Goal: Transaction & Acquisition: Purchase product/service

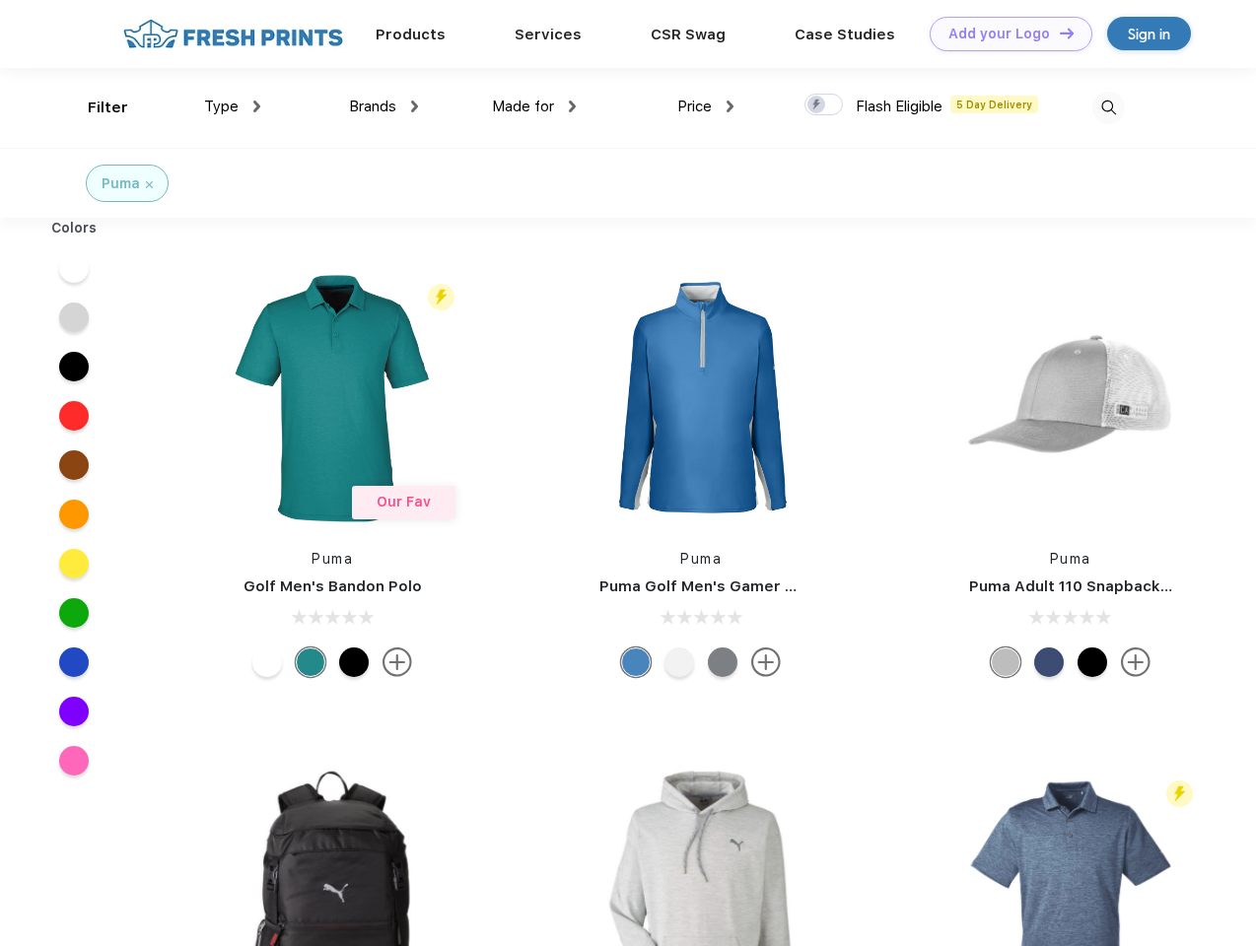
scroll to position [1, 0]
click at [1003, 34] on link "Add your Logo Design Tool" at bounding box center [1010, 34] width 163 height 34
click at [0, 0] on div "Design Tool" at bounding box center [0, 0] width 0 height 0
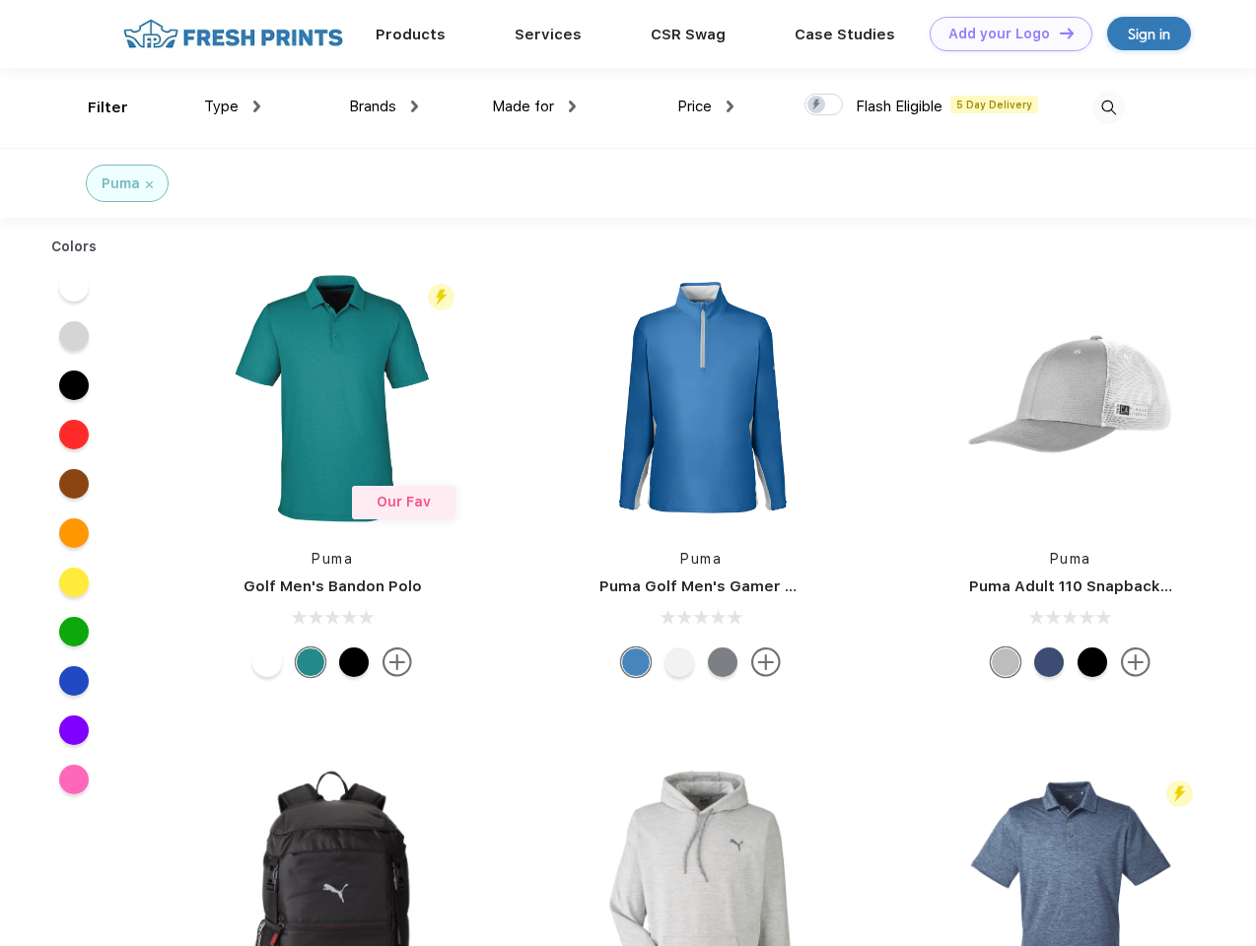
click at [1058, 33] on link "Add your Logo Design Tool" at bounding box center [1010, 34] width 163 height 34
click at [95, 107] on div "Filter" at bounding box center [108, 108] width 40 height 23
click at [233, 106] on span "Type" at bounding box center [221, 107] width 34 height 18
click at [383, 106] on span "Brands" at bounding box center [372, 107] width 47 height 18
click at [534, 106] on span "Made for" at bounding box center [523, 107] width 62 height 18
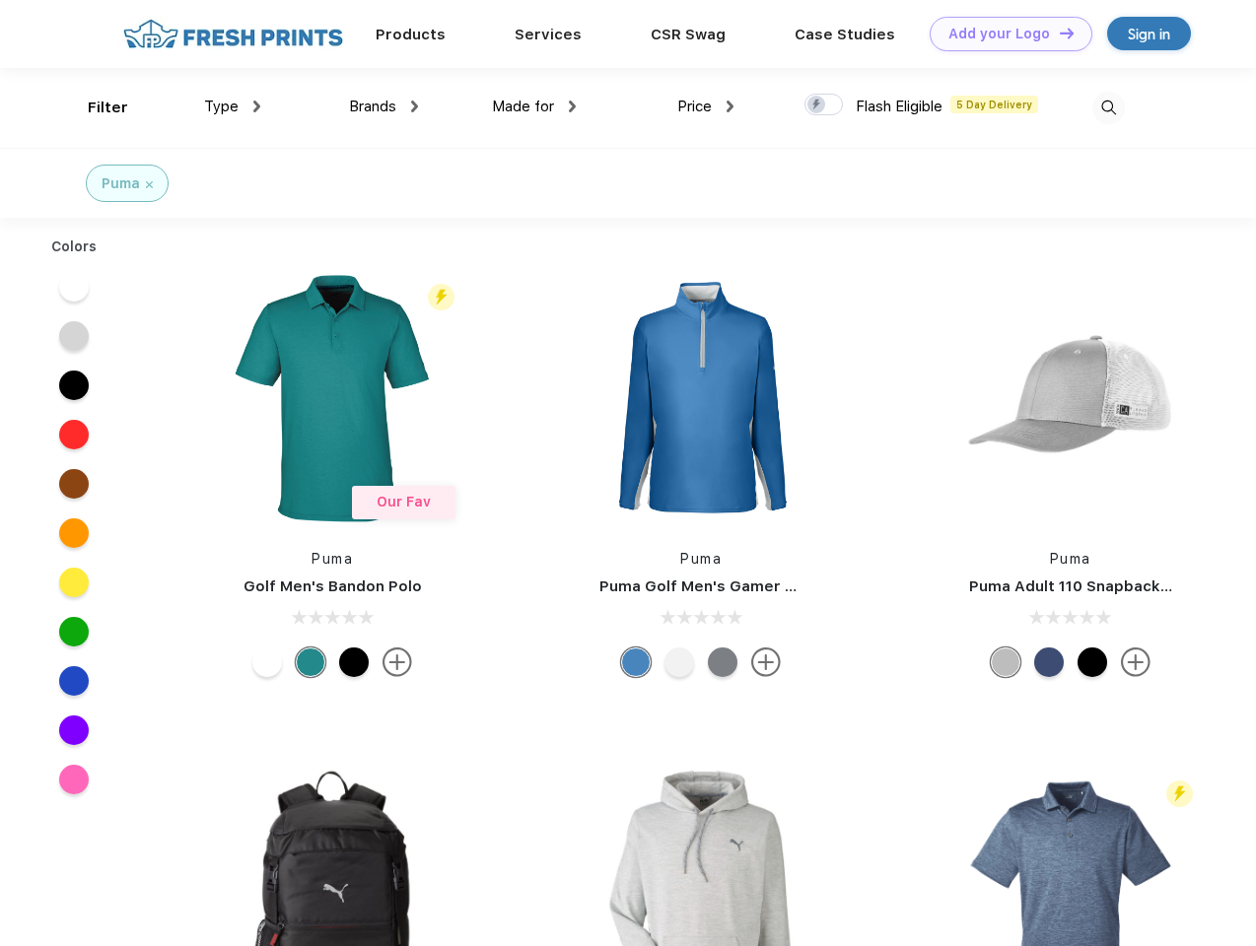
click at [706, 106] on span "Price" at bounding box center [694, 107] width 34 height 18
click at [824, 105] on div at bounding box center [823, 105] width 38 height 22
click at [817, 105] on input "checkbox" at bounding box center [810, 99] width 13 height 13
click at [1108, 107] on img at bounding box center [1108, 108] width 33 height 33
